Goal: Transaction & Acquisition: Obtain resource

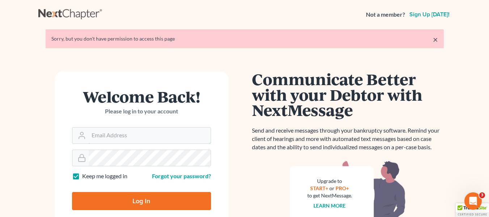
type input "[EMAIL_ADDRESS][DOMAIN_NAME]"
click at [146, 200] on input "Log In" at bounding box center [141, 201] width 139 height 18
type input "Thinking..."
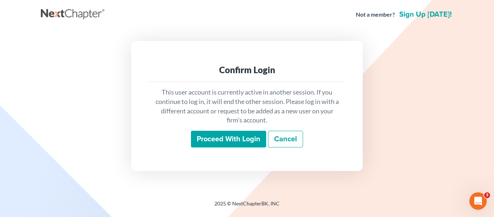
click at [237, 139] on input "Proceed with login" at bounding box center [228, 139] width 75 height 17
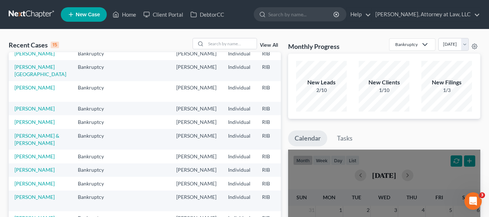
scroll to position [45, 0]
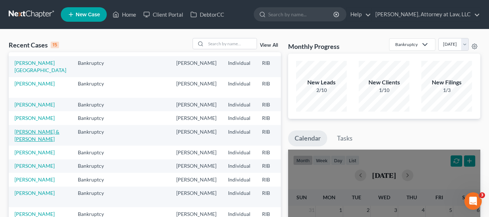
click at [24, 142] on link "[PERSON_NAME] & [PERSON_NAME]" at bounding box center [36, 134] width 45 height 13
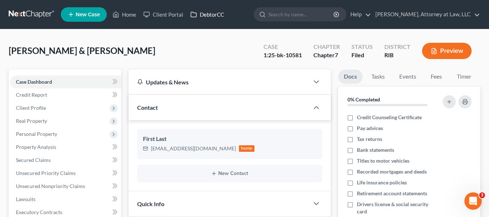
click at [216, 13] on link "DebtorCC" at bounding box center [207, 14] width 41 height 13
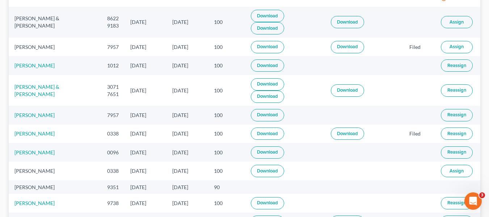
scroll to position [97, 0]
click at [344, 89] on link "Download" at bounding box center [347, 90] width 33 height 12
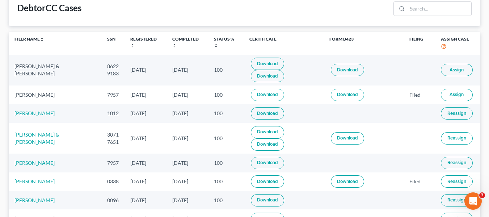
scroll to position [47, 0]
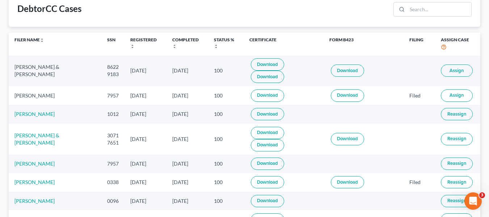
click at [257, 131] on link "Download" at bounding box center [267, 133] width 33 height 12
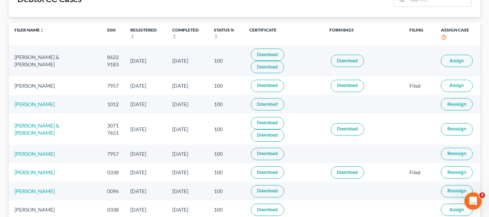
scroll to position [0, 0]
